Goal: Task Accomplishment & Management: Complete application form

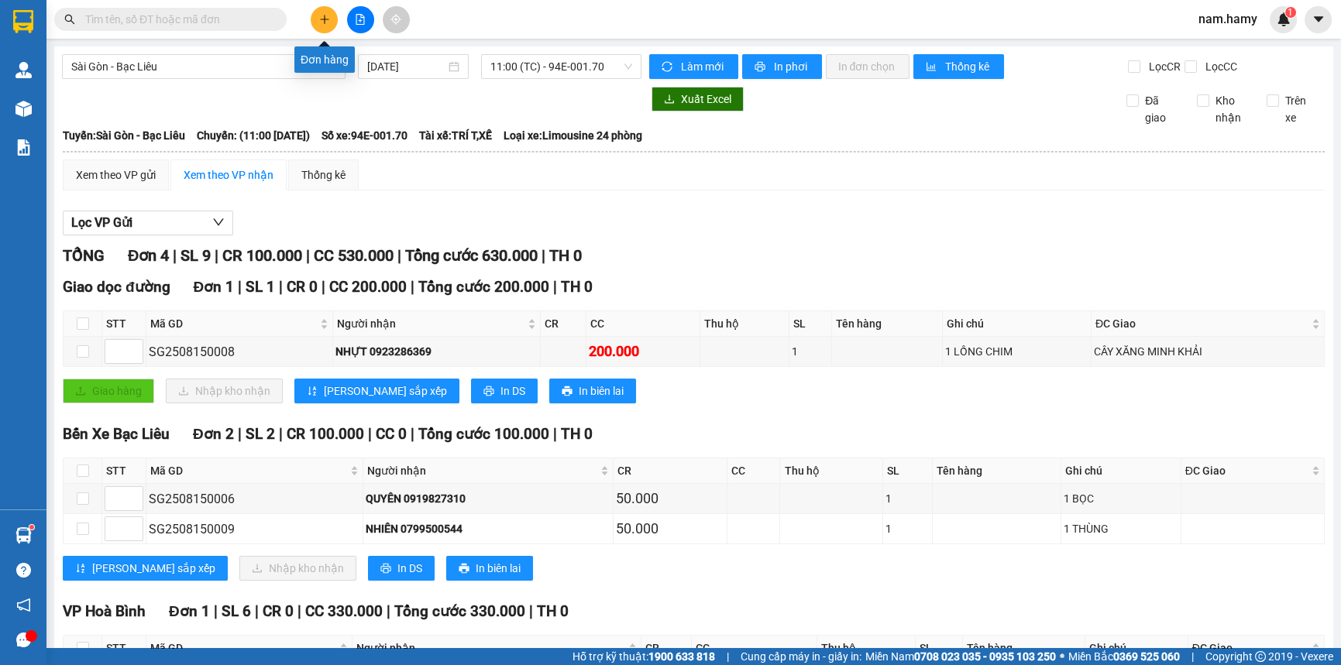
click at [325, 17] on icon "plus" at bounding box center [324, 19] width 11 height 11
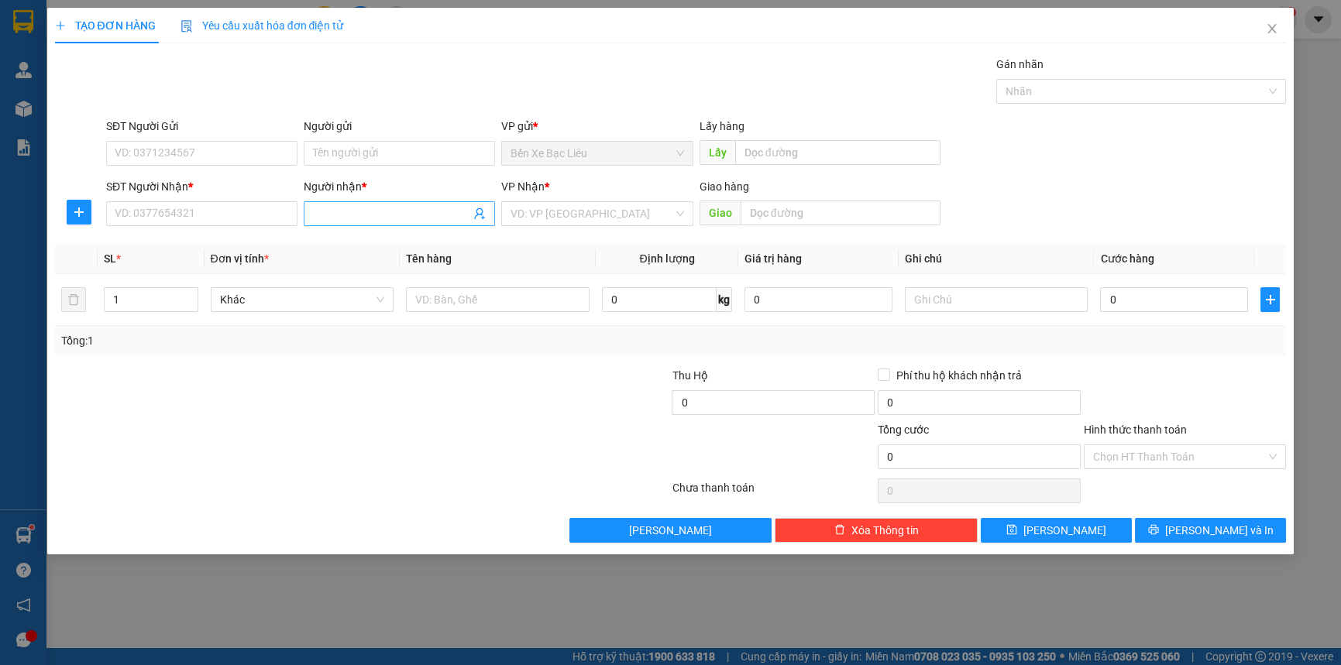
click at [328, 215] on input "Người nhận *" at bounding box center [391, 213] width 157 height 17
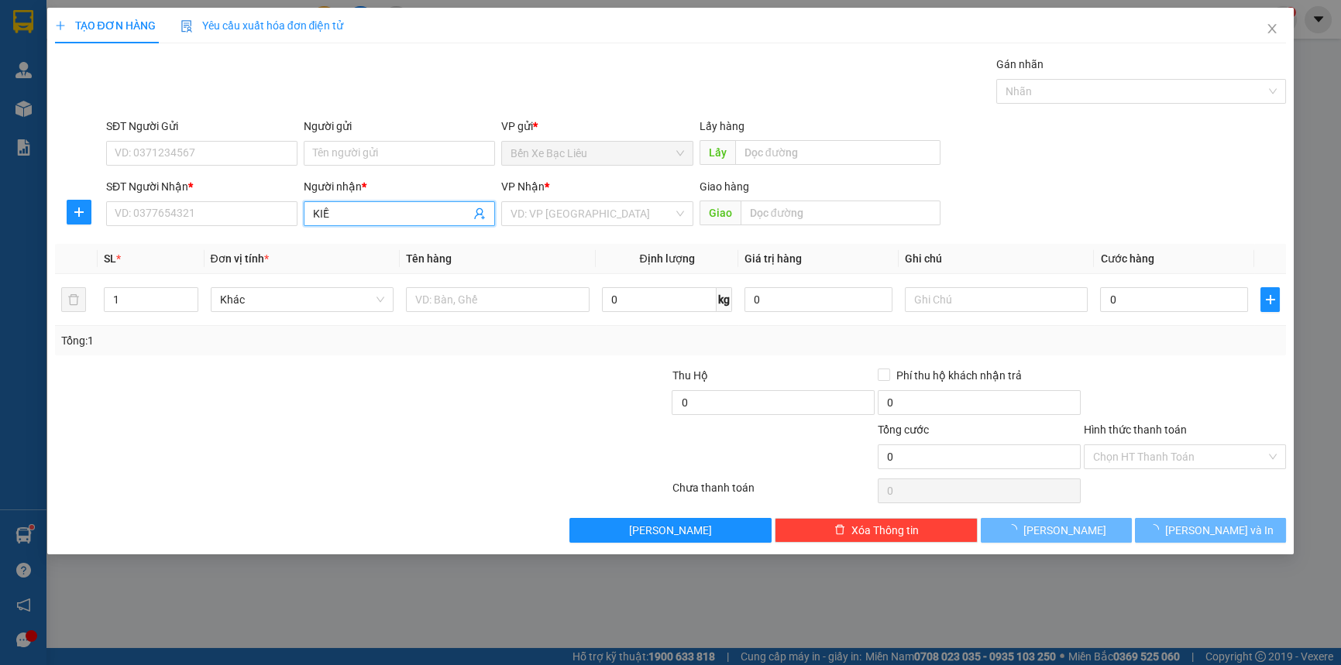
type input "KIỀU"
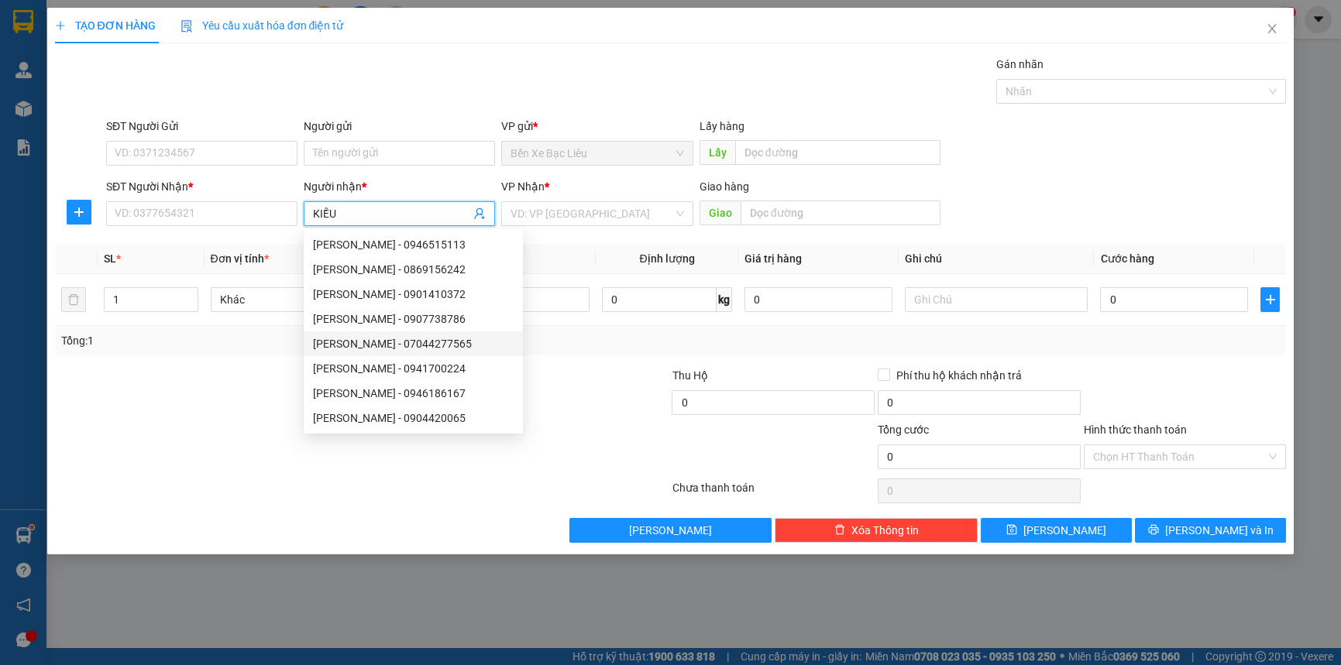
click at [379, 346] on div "[PERSON_NAME] - 07044277565" at bounding box center [413, 343] width 201 height 17
type input "07044277565"
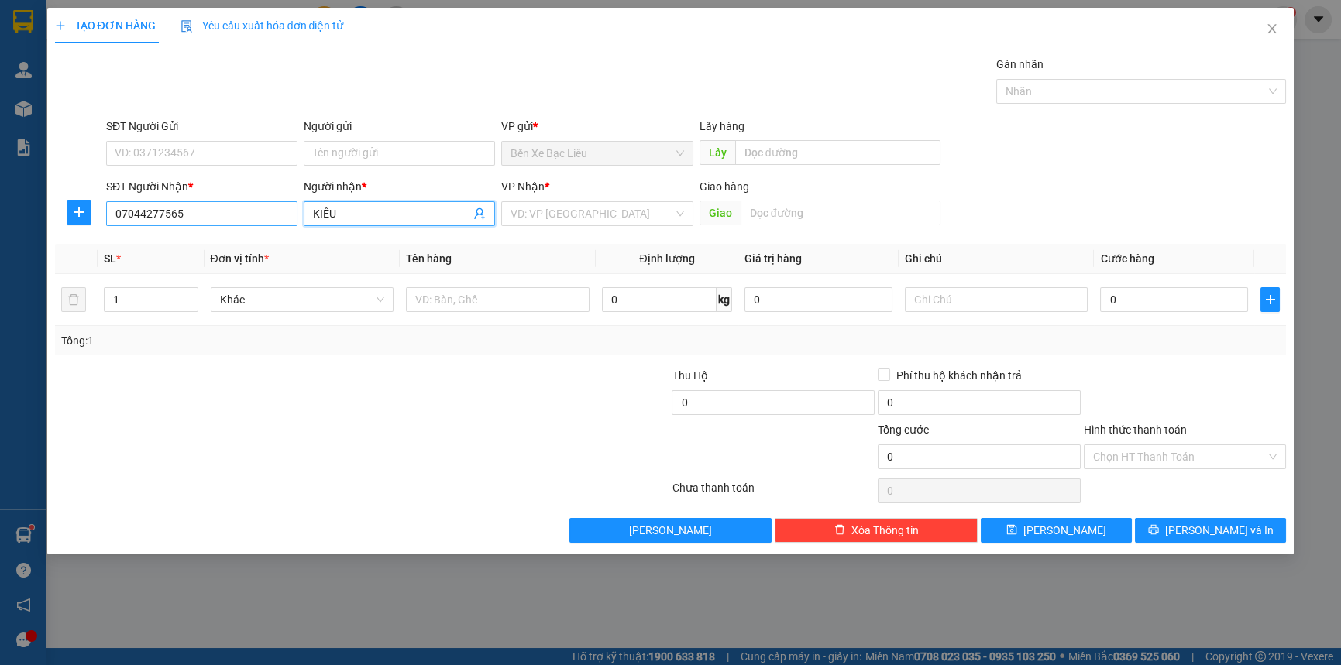
type input "KIỀU"
click at [167, 215] on input "07044277565" at bounding box center [201, 213] width 191 height 25
click at [191, 216] on input "0704427765" at bounding box center [201, 213] width 191 height 25
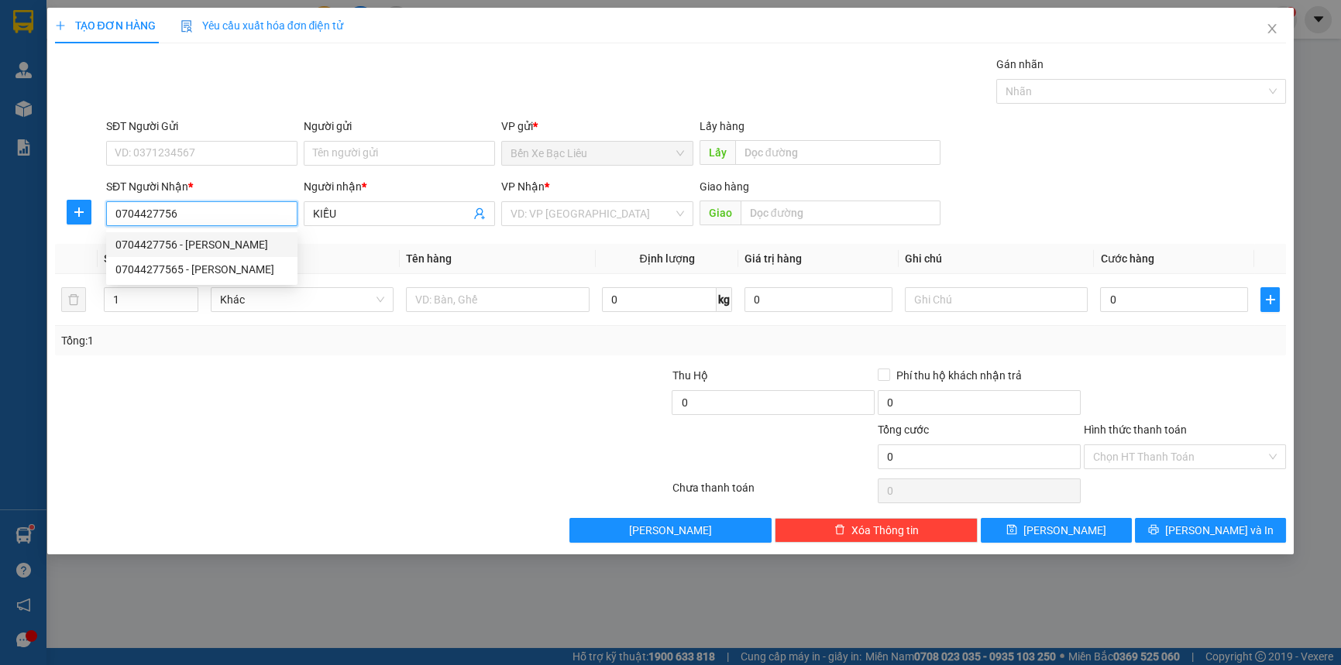
click at [159, 209] on input "0704427756" at bounding box center [201, 213] width 191 height 25
type input "0704427756"
click at [436, 297] on input "text" at bounding box center [498, 299] width 184 height 25
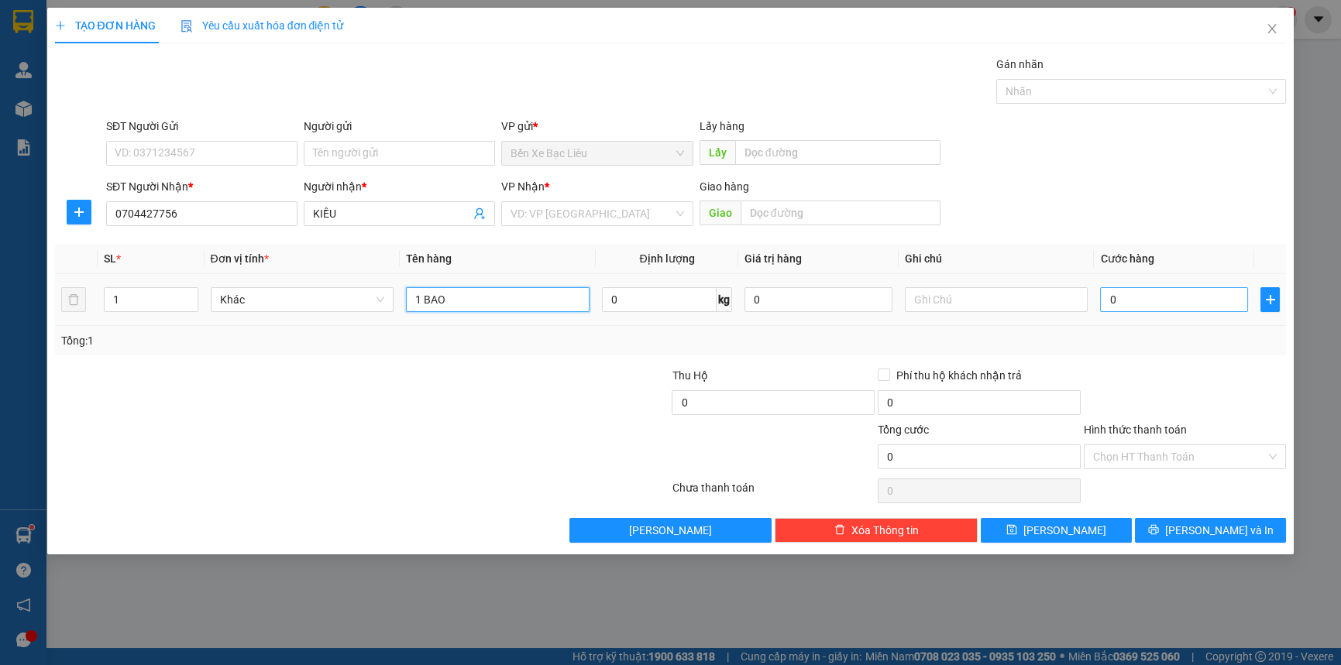
type input "1 BAO"
click at [1104, 297] on input "0" at bounding box center [1174, 299] width 148 height 25
type input "6"
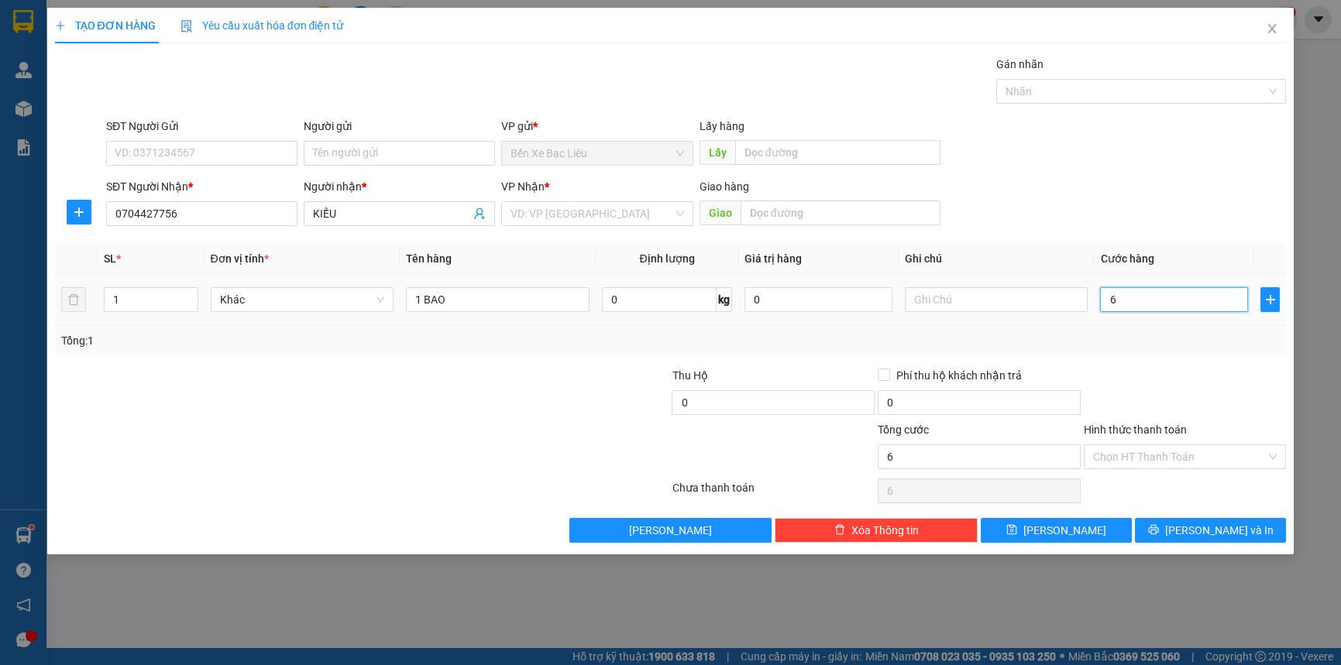
type input "60"
type input "60.000"
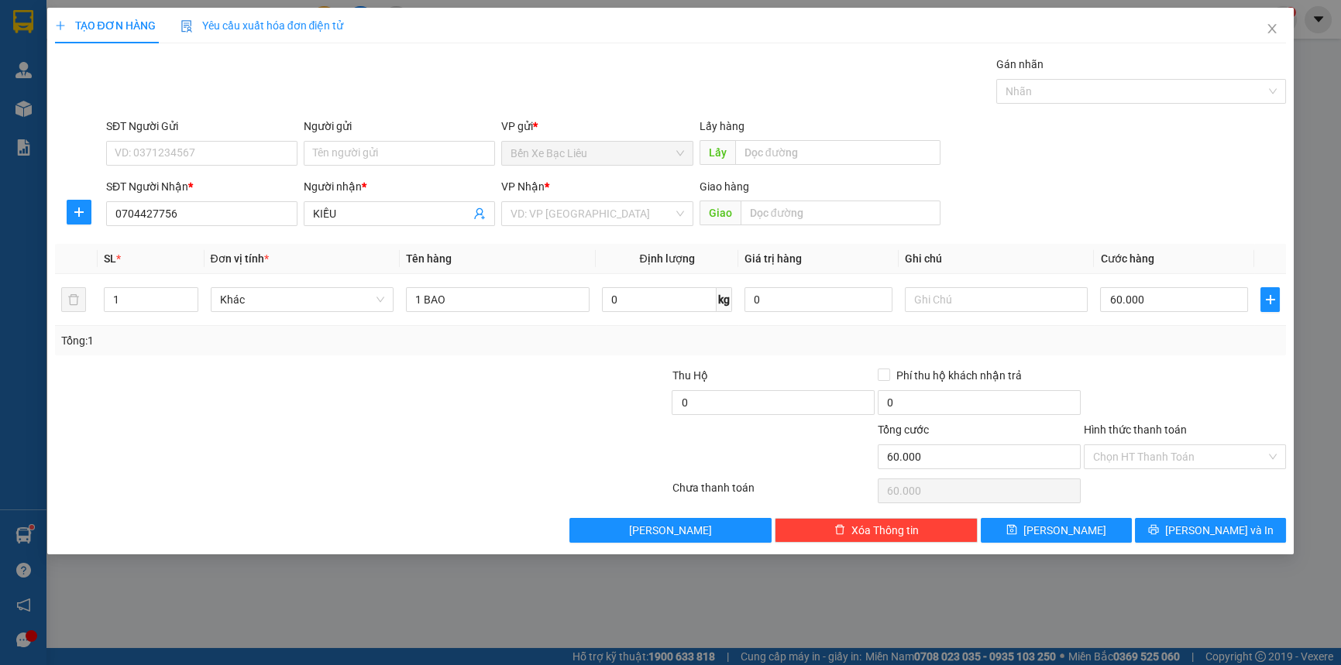
click at [287, 490] on div at bounding box center [361, 491] width 617 height 31
click at [528, 219] on input "search" at bounding box center [592, 213] width 162 height 23
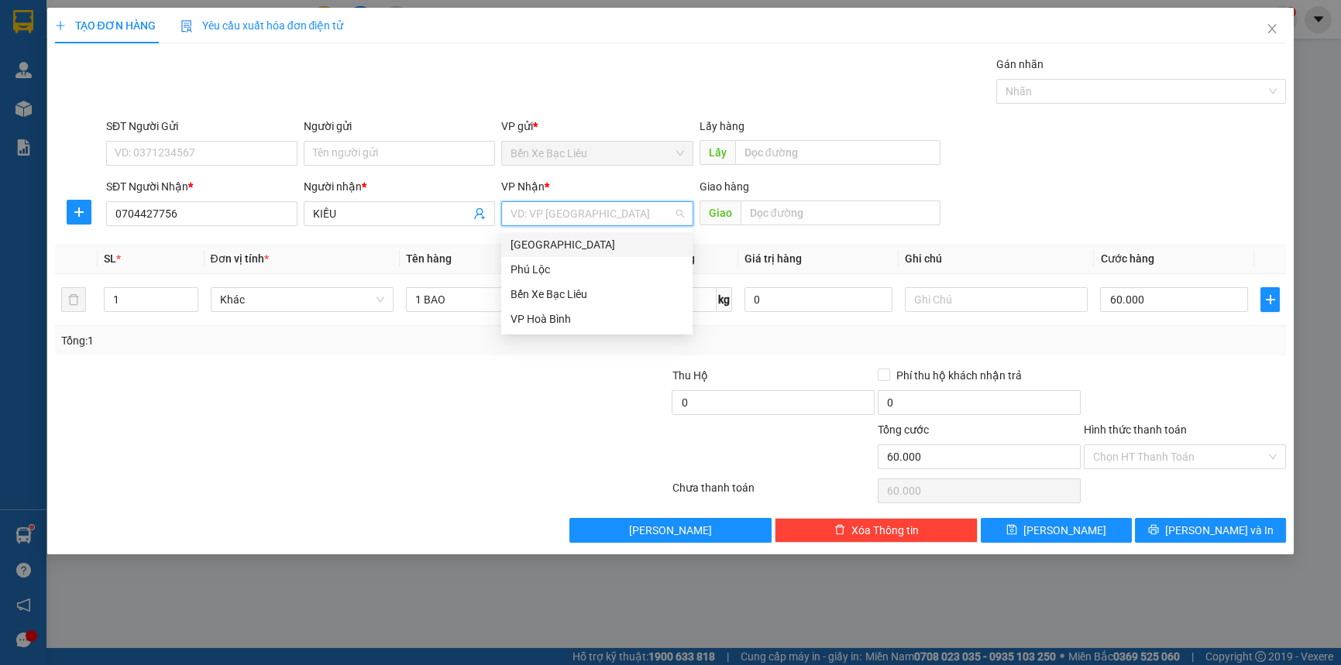
click at [535, 245] on div "[GEOGRAPHIC_DATA]" at bounding box center [597, 244] width 173 height 17
click at [1147, 449] on input "Hình thức thanh toán" at bounding box center [1180, 456] width 174 height 23
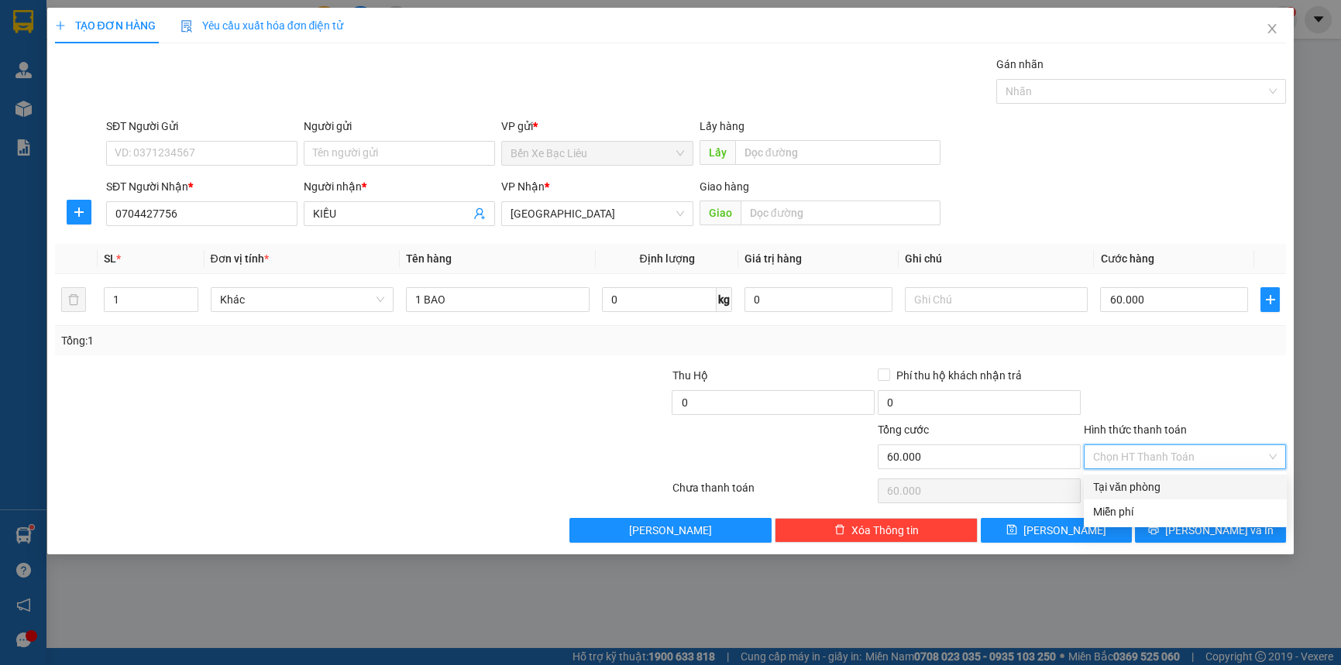
click at [1162, 480] on div "Tại văn phòng" at bounding box center [1185, 487] width 184 height 17
type input "0"
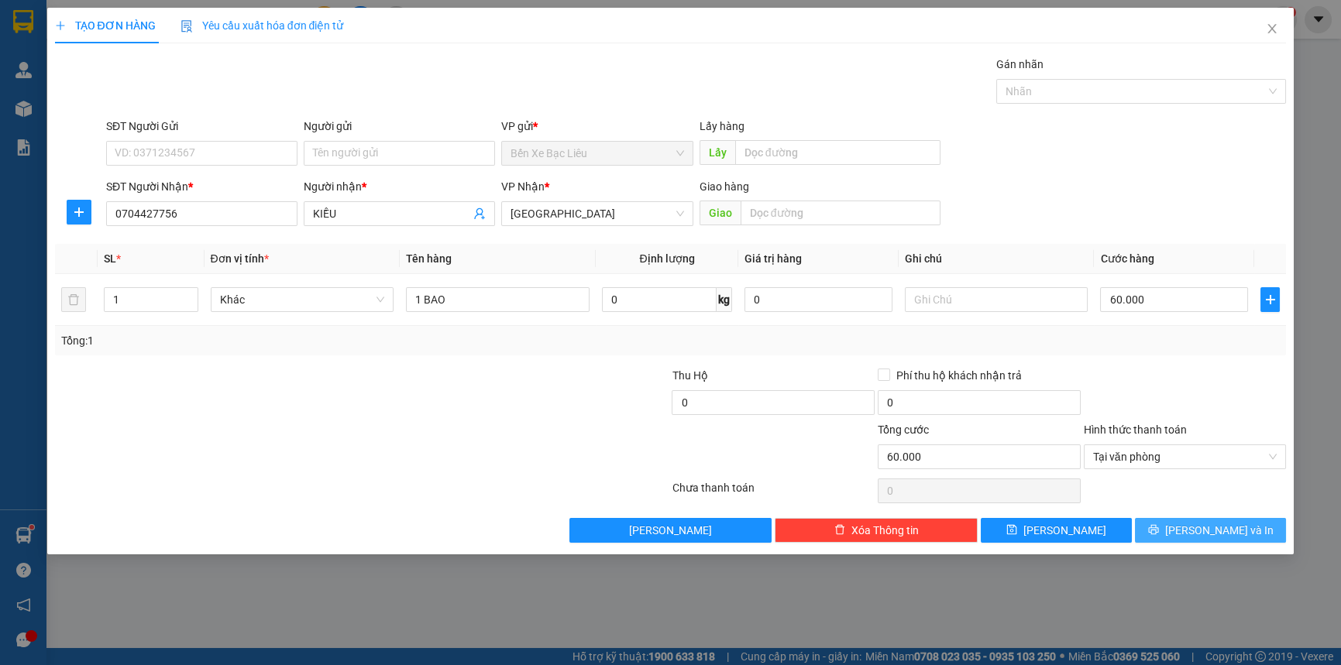
click at [1193, 524] on button "[PERSON_NAME] và In" at bounding box center [1210, 530] width 151 height 25
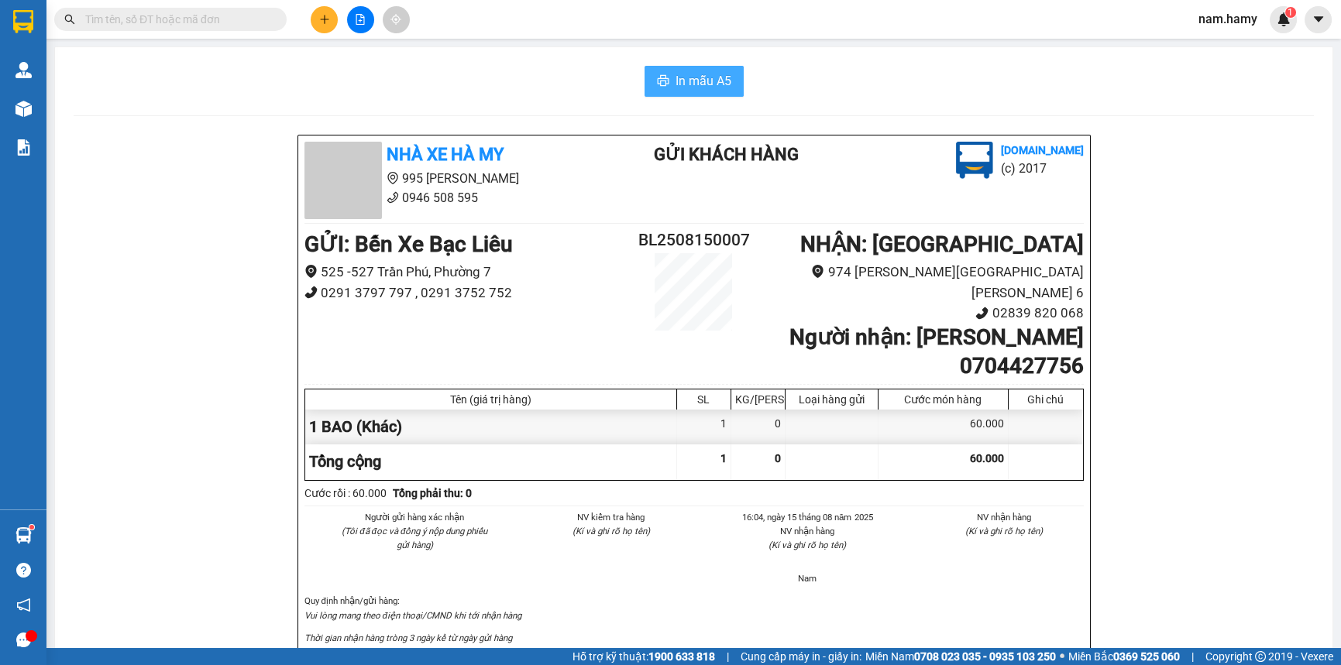
click at [665, 80] on button "In mẫu A5" at bounding box center [694, 81] width 99 height 31
click at [319, 17] on icon "plus" at bounding box center [324, 19] width 11 height 11
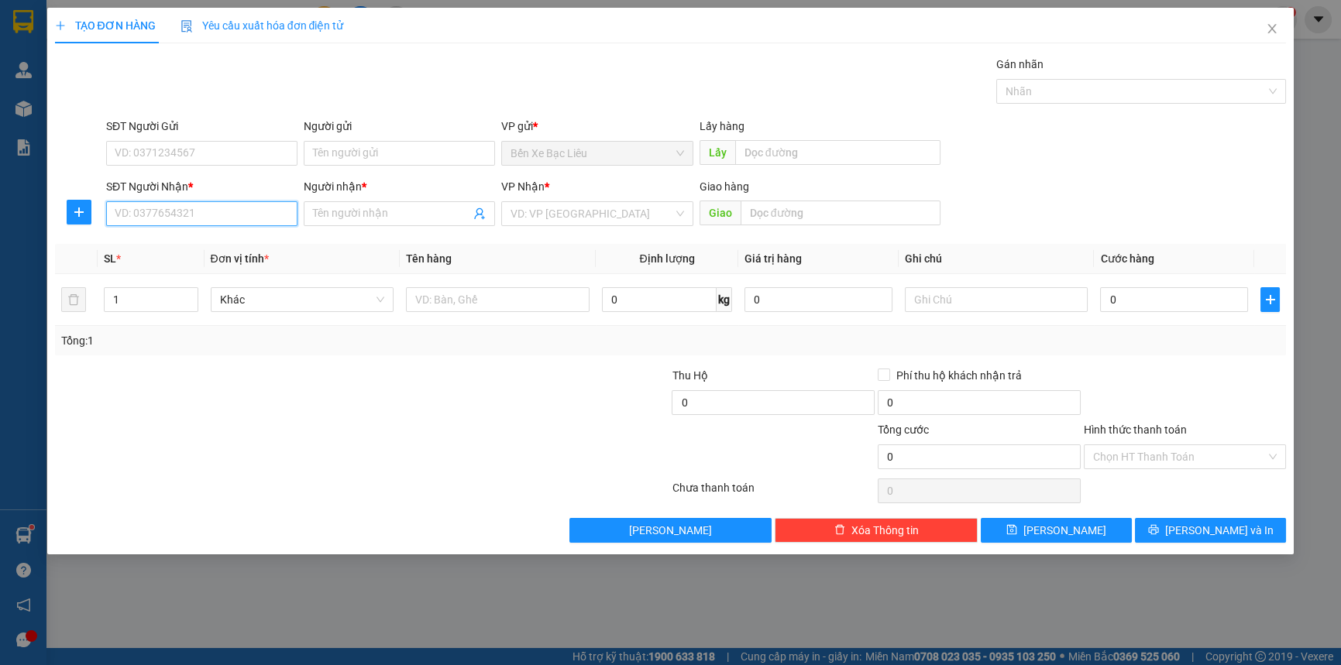
click at [156, 222] on input "SĐT Người Nhận *" at bounding box center [201, 213] width 191 height 25
click at [153, 247] on div "0775098634 - TỐ [PERSON_NAME]" at bounding box center [201, 244] width 173 height 17
type input "0775098634"
type input "TỐ [PERSON_NAME]"
type input "30.000"
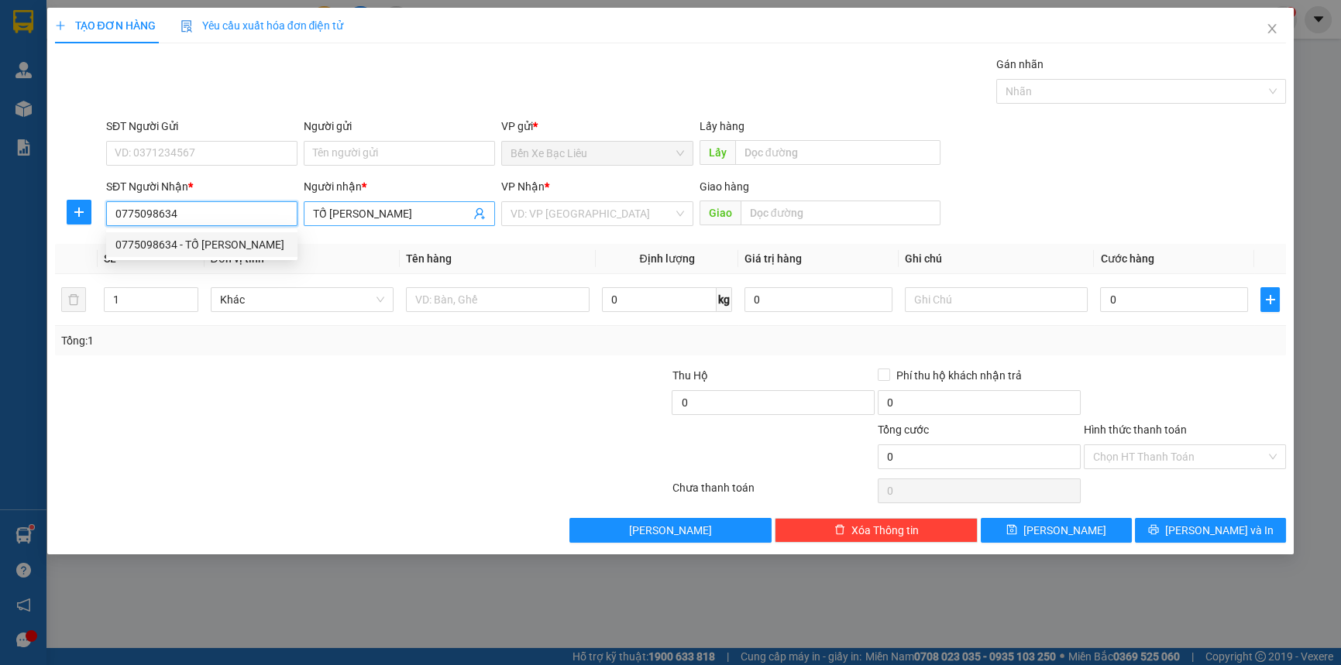
type input "30.000"
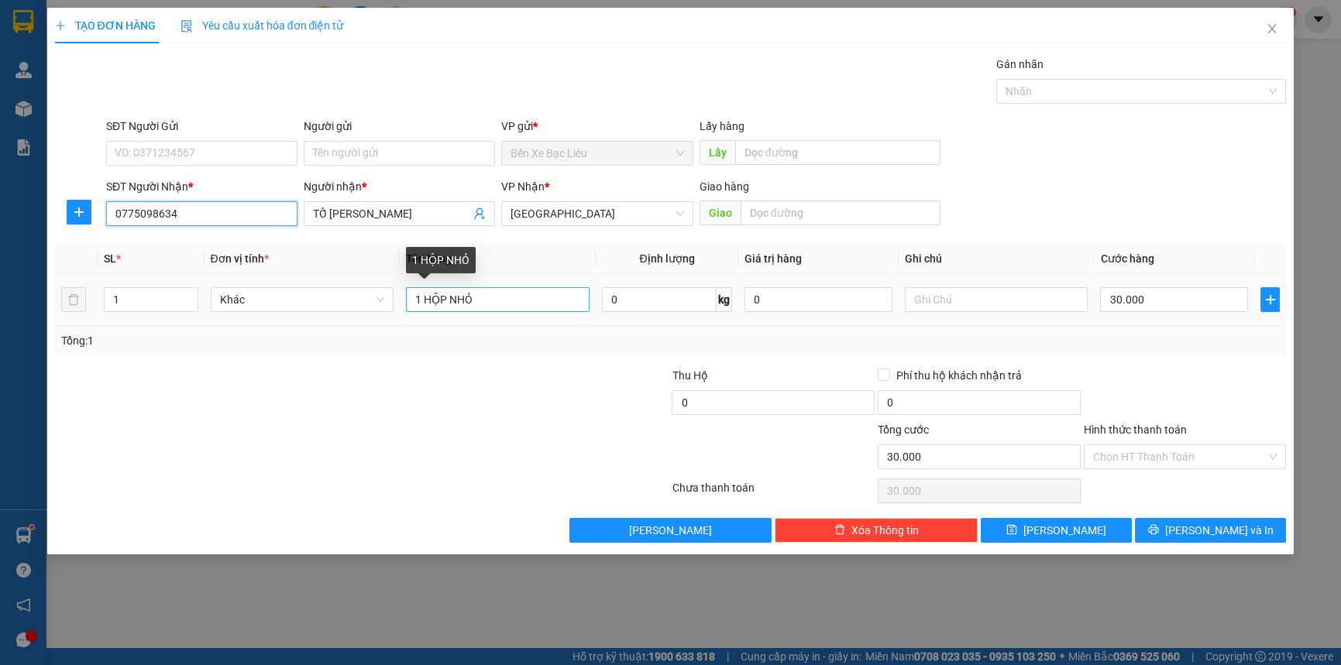
type input "0775098634"
click at [500, 304] on input "1 HỘP NHỎ" at bounding box center [498, 299] width 184 height 25
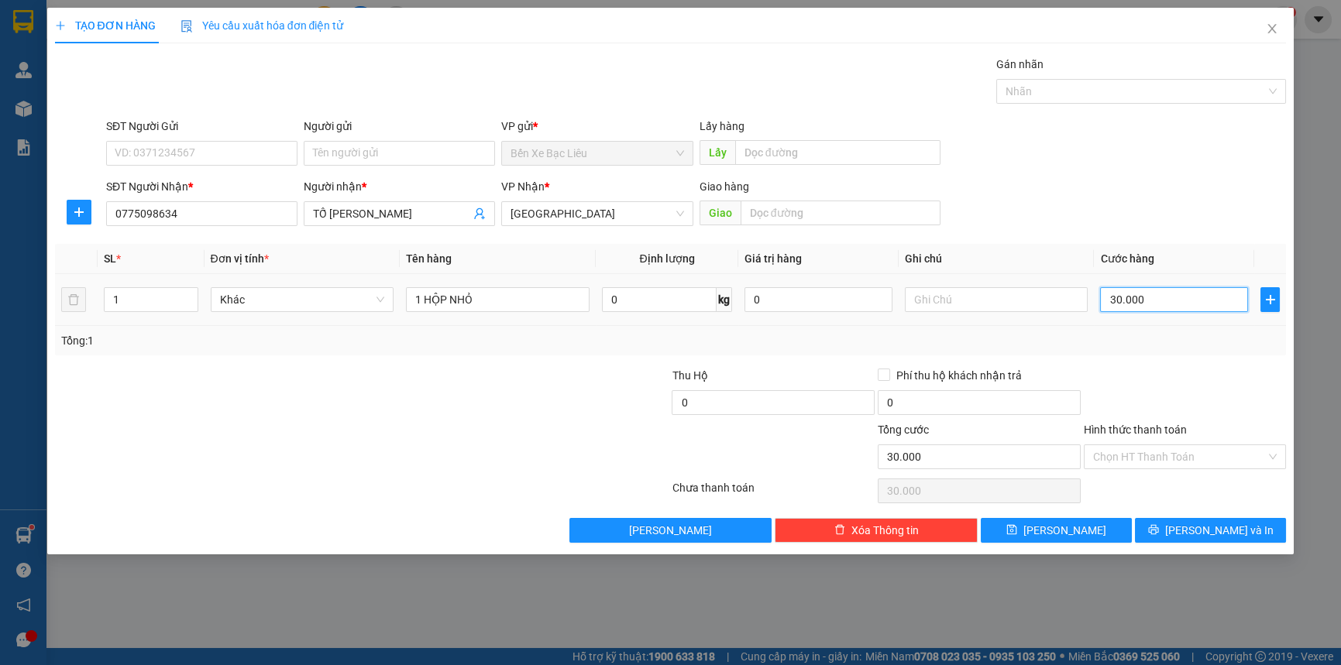
click at [1224, 304] on input "30.000" at bounding box center [1174, 299] width 148 height 25
type input "0"
click at [1108, 301] on input "0" at bounding box center [1174, 299] width 148 height 25
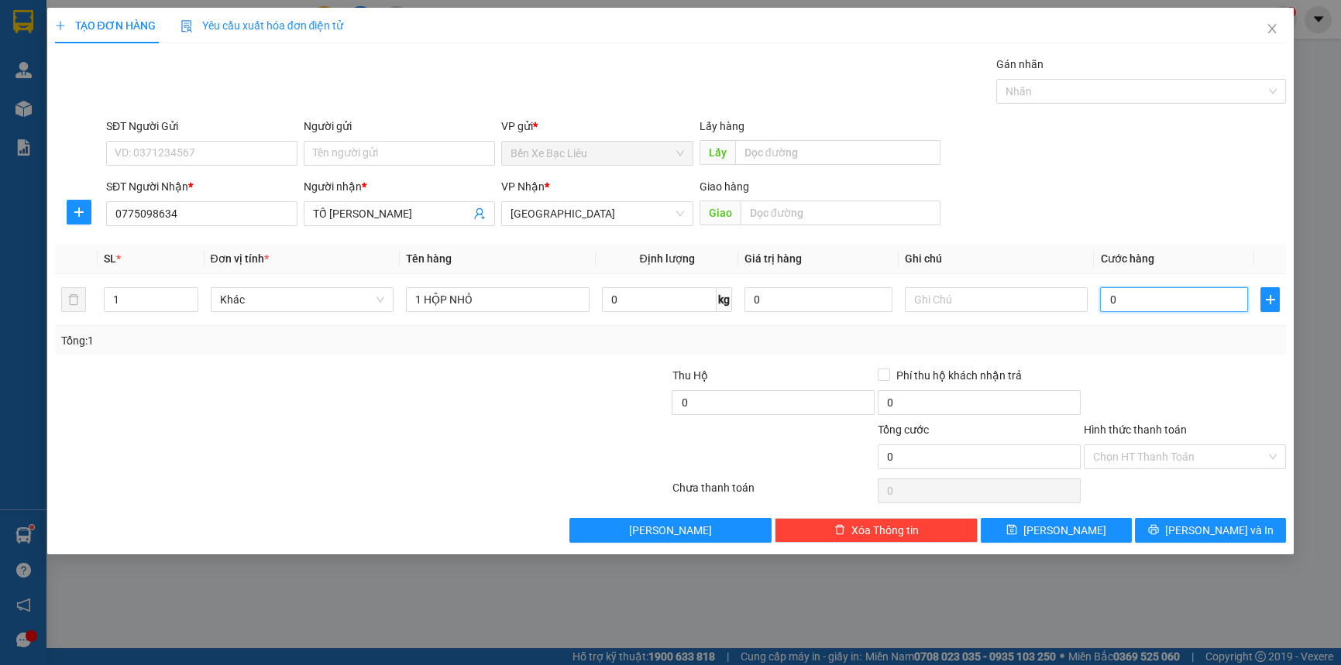
type input "30"
type input "30.000"
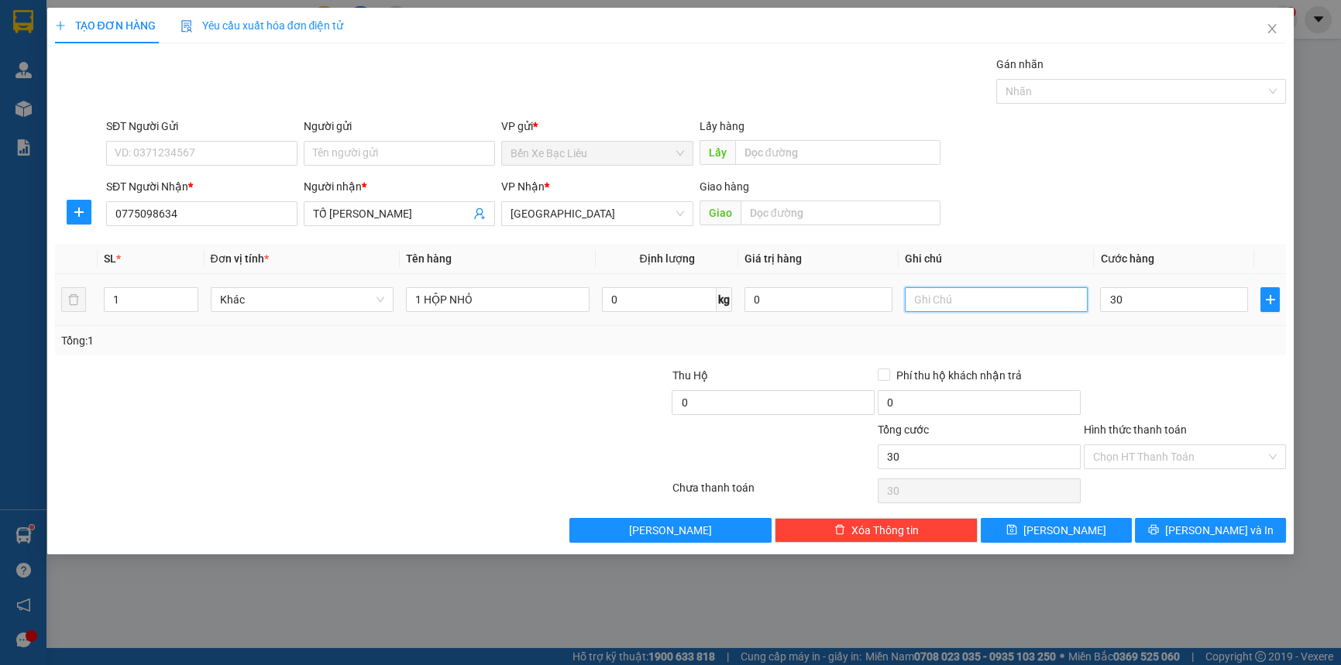
type input "30.000"
click at [1047, 295] on input "text" at bounding box center [997, 299] width 184 height 25
type input "TT"
click at [1191, 446] on input "Hình thức thanh toán" at bounding box center [1180, 456] width 174 height 23
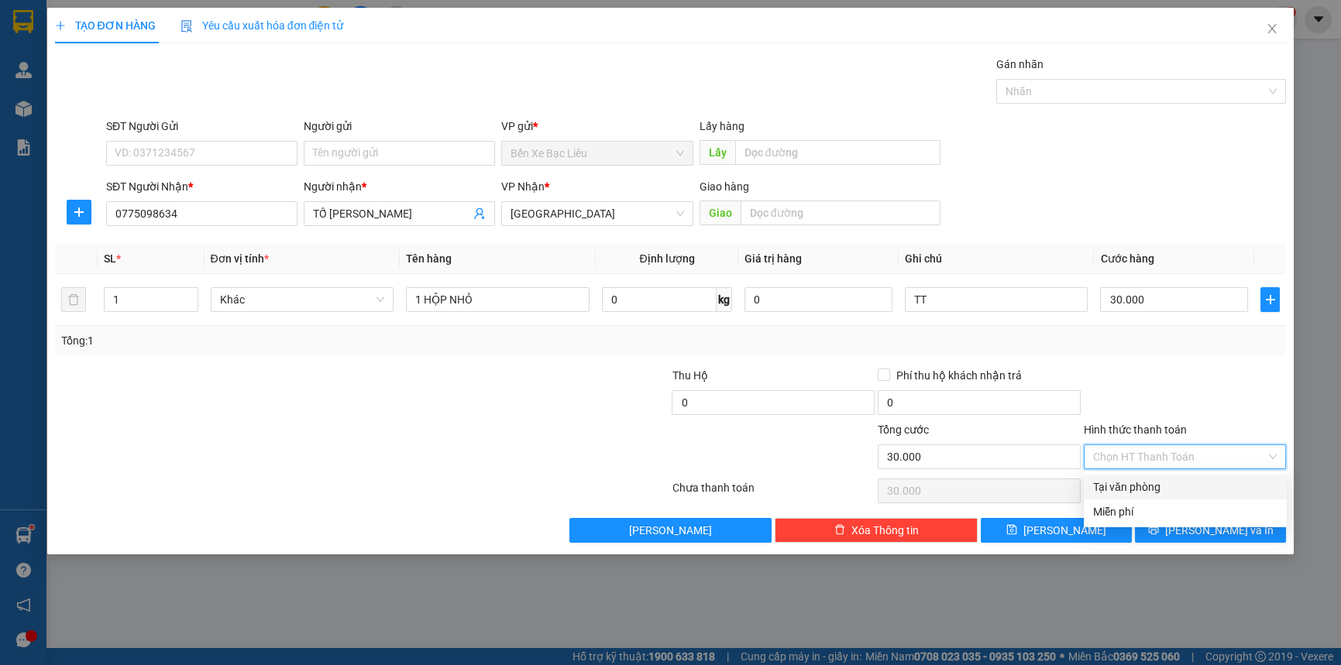
click at [1202, 496] on div "Tại văn phòng" at bounding box center [1185, 487] width 203 height 25
type input "0"
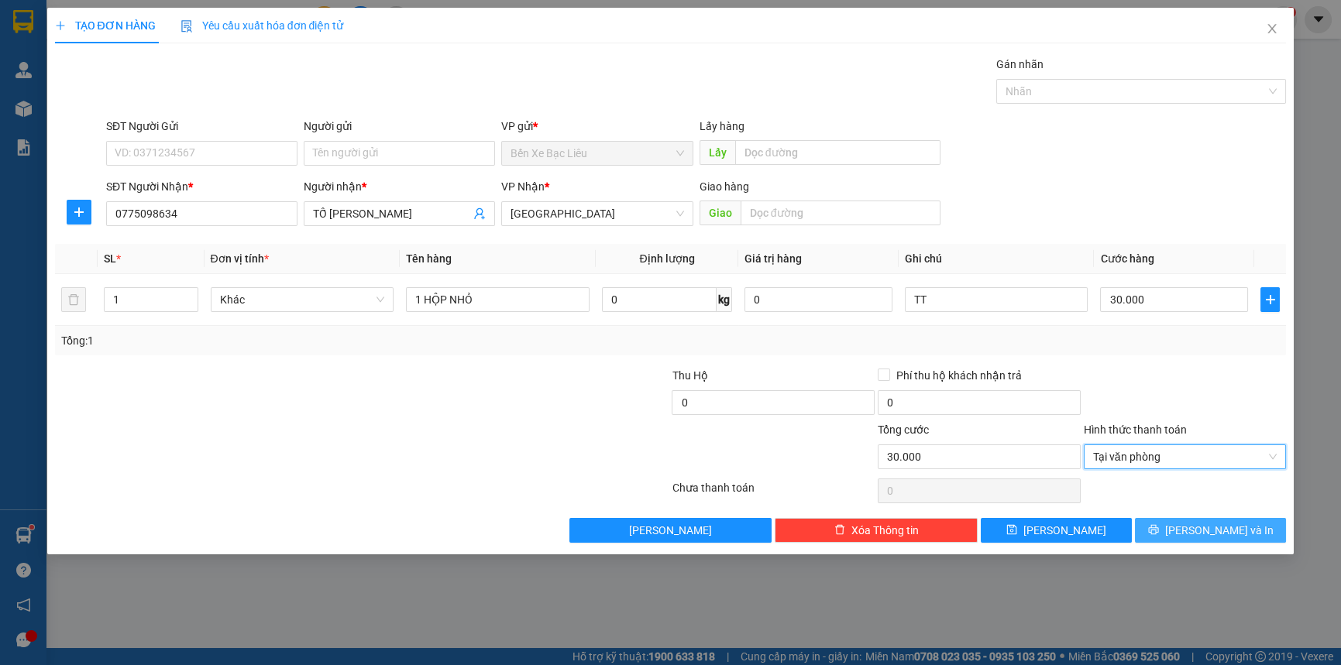
click at [1170, 528] on button "[PERSON_NAME] và In" at bounding box center [1210, 530] width 151 height 25
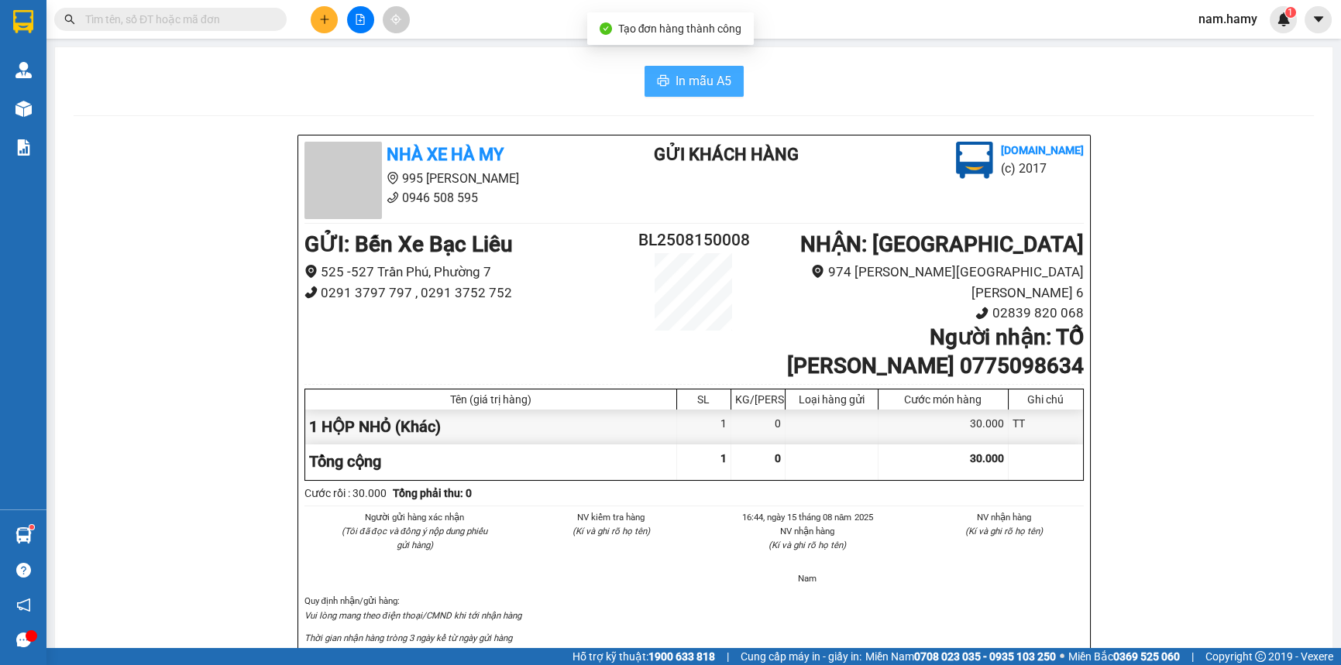
click at [689, 67] on button "In mẫu A5" at bounding box center [694, 81] width 99 height 31
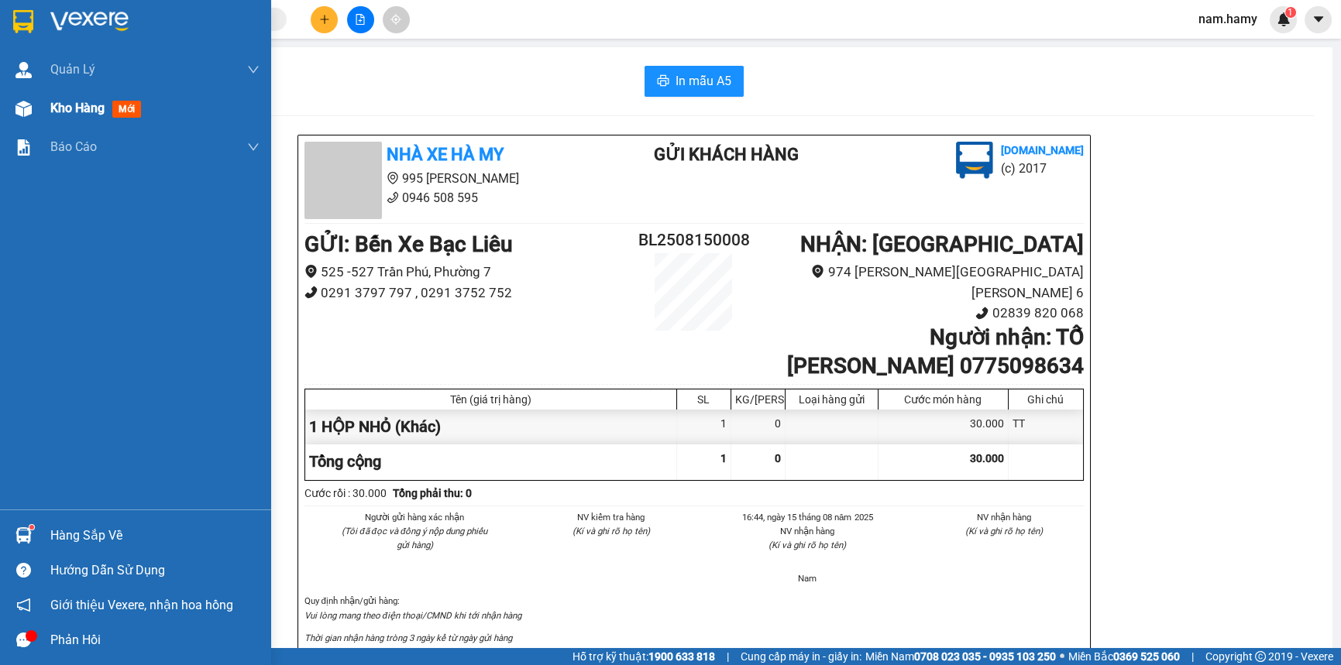
click at [12, 117] on div at bounding box center [23, 108] width 27 height 27
